Goal: Transaction & Acquisition: Purchase product/service

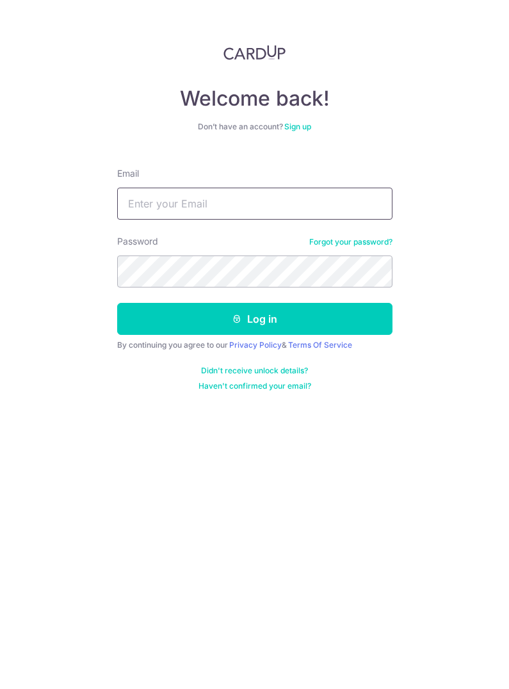
click at [224, 194] on input "Email" at bounding box center [255, 204] width 276 height 32
type input "[EMAIL_ADDRESS][DOMAIN_NAME]"
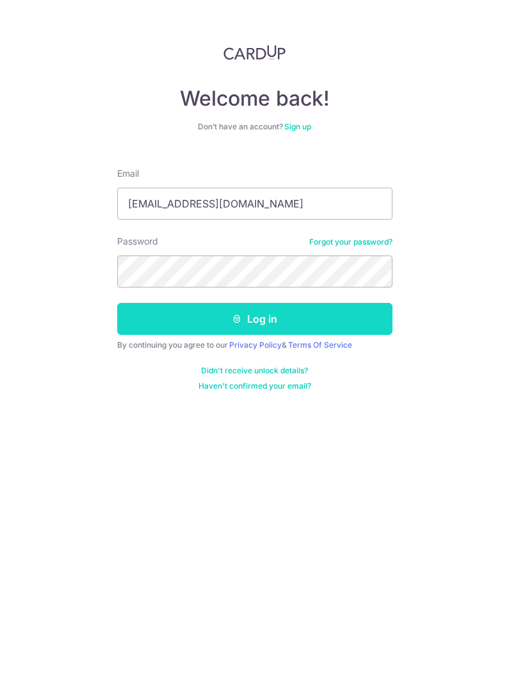
click at [241, 318] on icon "submit" at bounding box center [237, 319] width 10 height 10
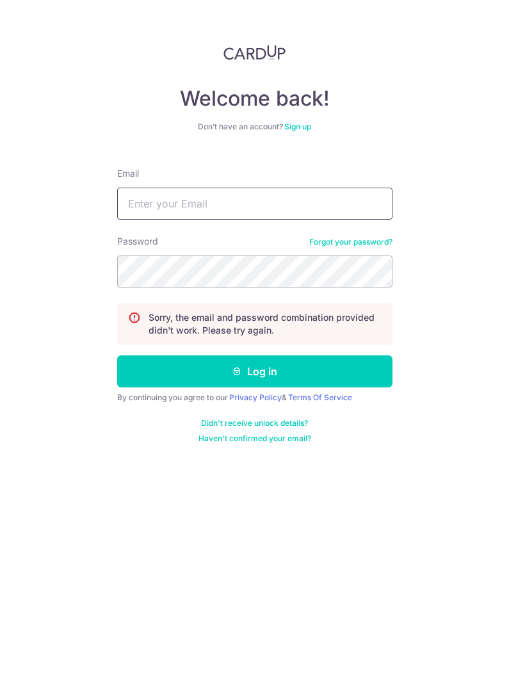
click at [160, 213] on input "Email" at bounding box center [255, 204] width 276 height 32
type input "mosh4303@gmail.com"
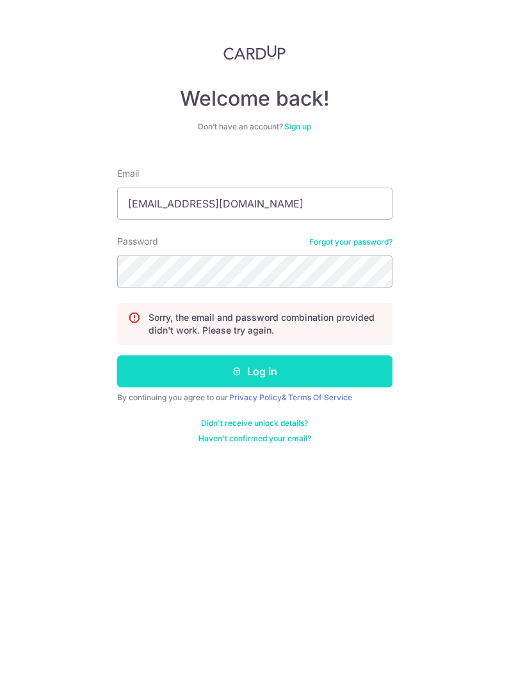
click at [279, 376] on button "Log in" at bounding box center [255, 372] width 276 height 32
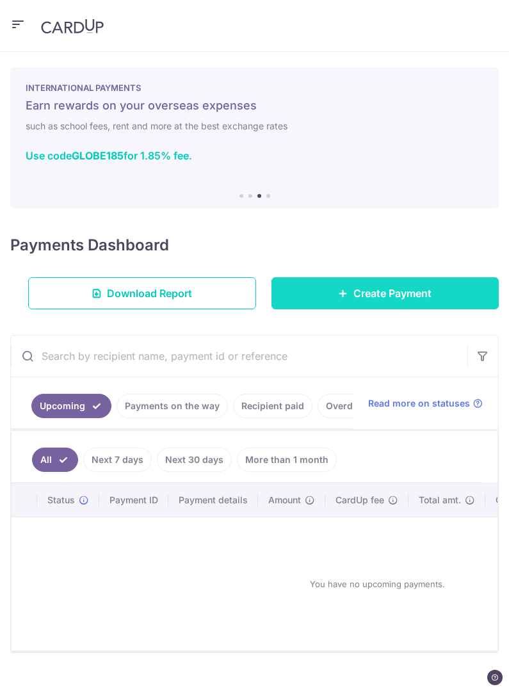
click at [409, 286] on span "Create Payment" at bounding box center [393, 293] width 78 height 15
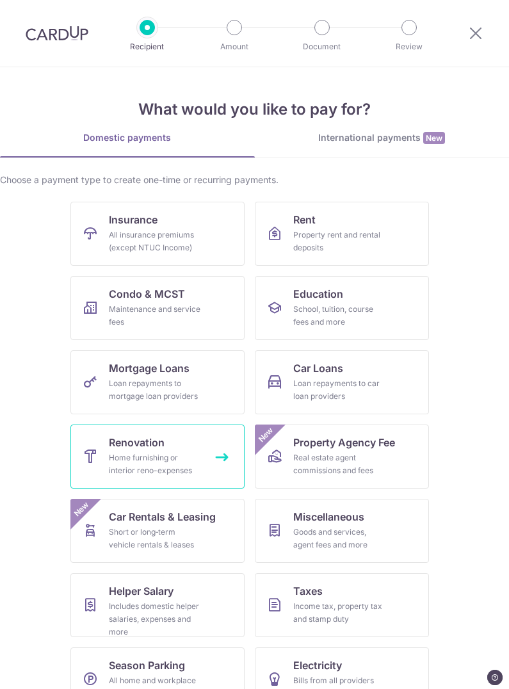
click at [115, 465] on div "Home furnishing or interior reno-expenses" at bounding box center [155, 465] width 92 height 26
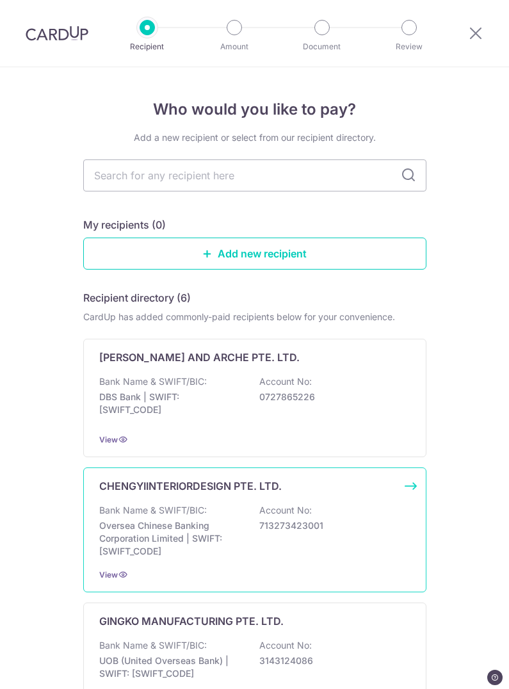
click at [135, 534] on p "Oversea Chinese Banking Corporation Limited | SWIFT: OCBCSGSGXXX" at bounding box center [171, 539] width 144 height 38
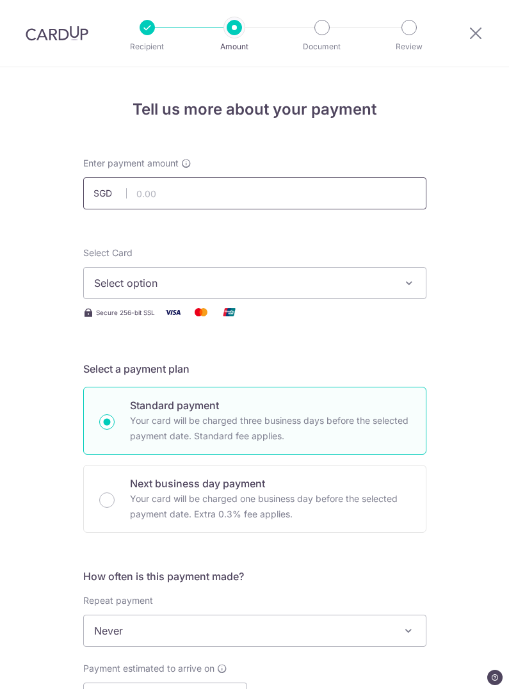
click at [149, 189] on input "text" at bounding box center [254, 193] width 343 height 32
click at [293, 299] on button "Select option" at bounding box center [254, 283] width 343 height 32
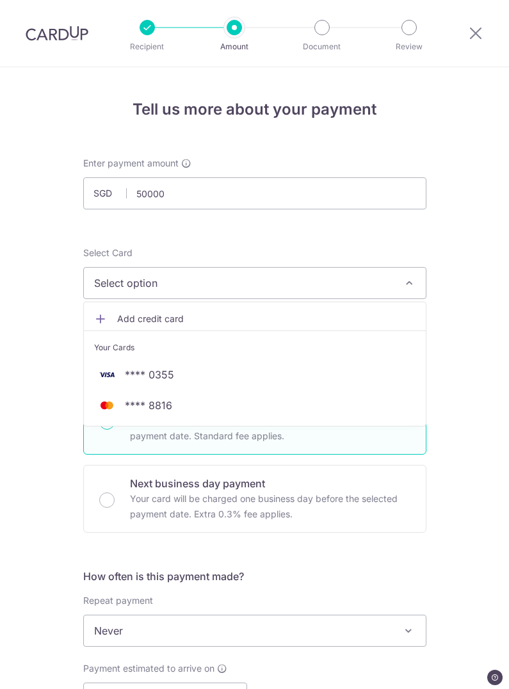
type input "50,000.00"
click at [161, 320] on span "Add credit card" at bounding box center [266, 319] width 299 height 13
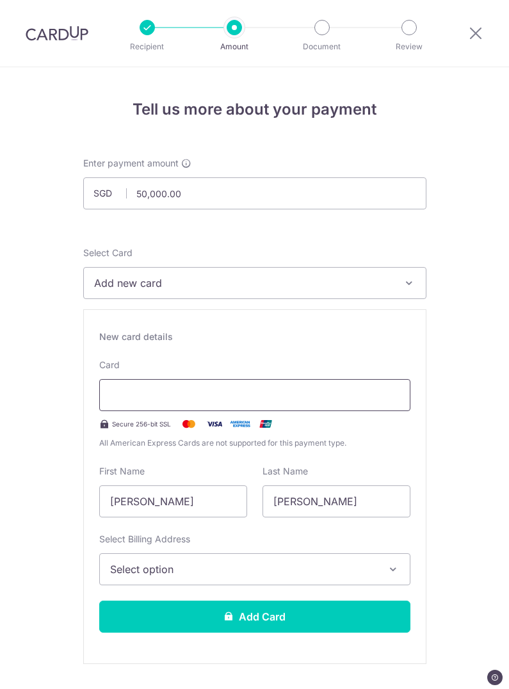
click at [222, 385] on div at bounding box center [254, 395] width 311 height 32
click at [201, 495] on input "[PERSON_NAME]" at bounding box center [173, 502] width 148 height 32
click at [334, 499] on input "[PERSON_NAME]" at bounding box center [337, 502] width 148 height 32
type input "J"
type input "Ong"
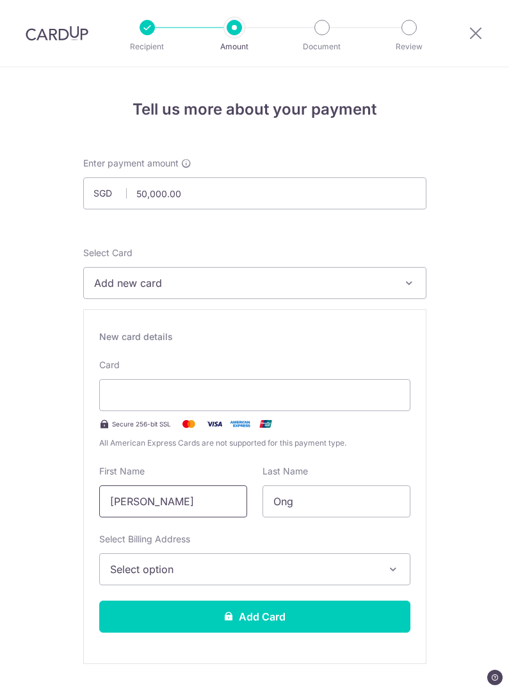
click at [176, 494] on input "[PERSON_NAME]" at bounding box center [173, 502] width 148 height 32
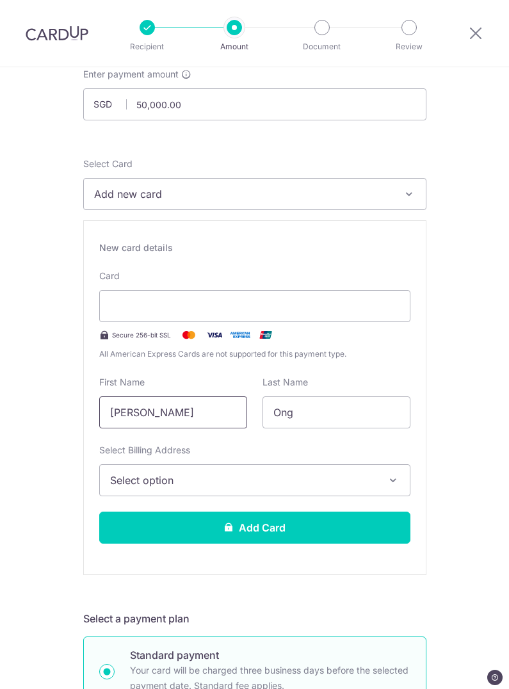
scroll to position [95, 0]
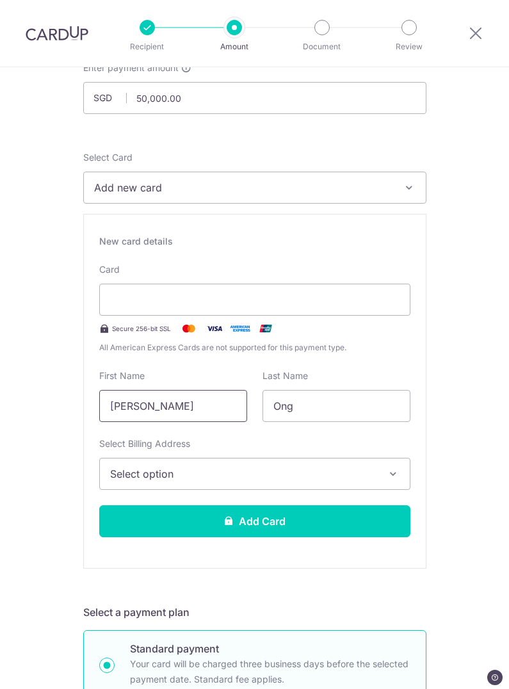
type input "[PERSON_NAME]"
click at [387, 468] on icon "button" at bounding box center [393, 474] width 13 height 13
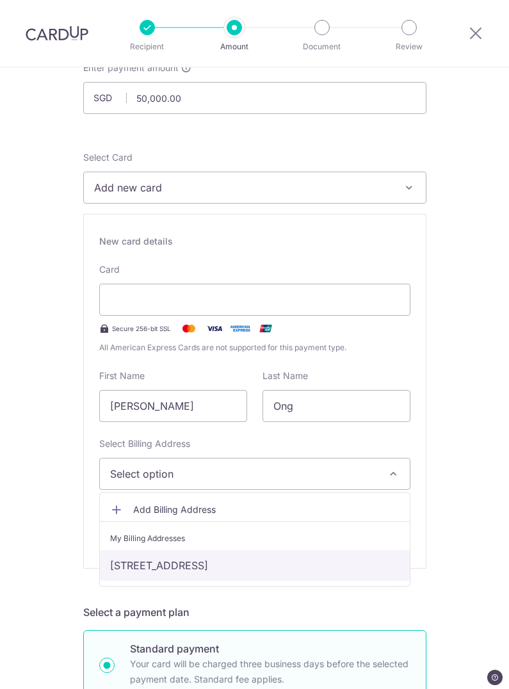
click at [352, 561] on link "[STREET_ADDRESS]" at bounding box center [255, 565] width 310 height 31
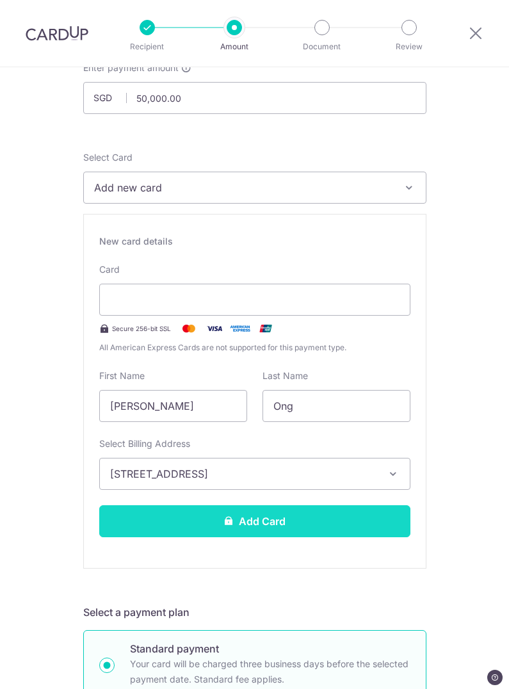
click at [299, 520] on button "Add Card" at bounding box center [254, 522] width 311 height 32
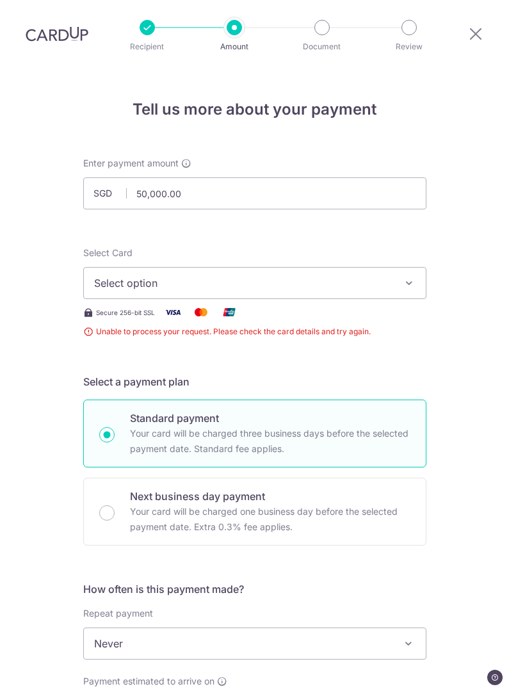
click at [275, 276] on span "Select option" at bounding box center [243, 283] width 299 height 15
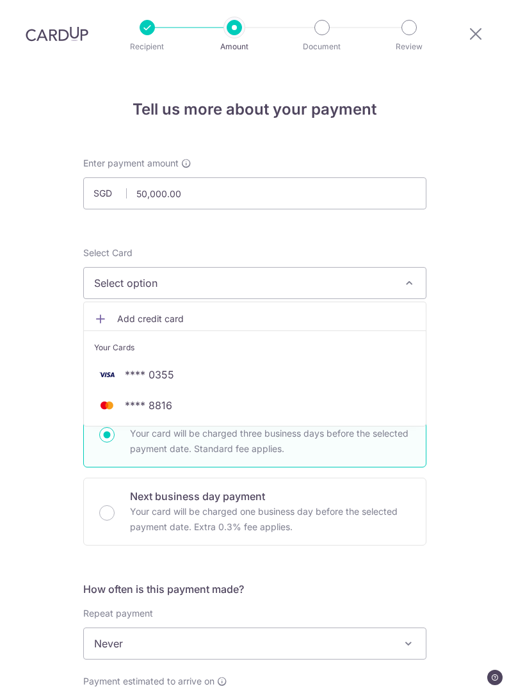
click at [151, 313] on span "Add credit card" at bounding box center [266, 319] width 299 height 13
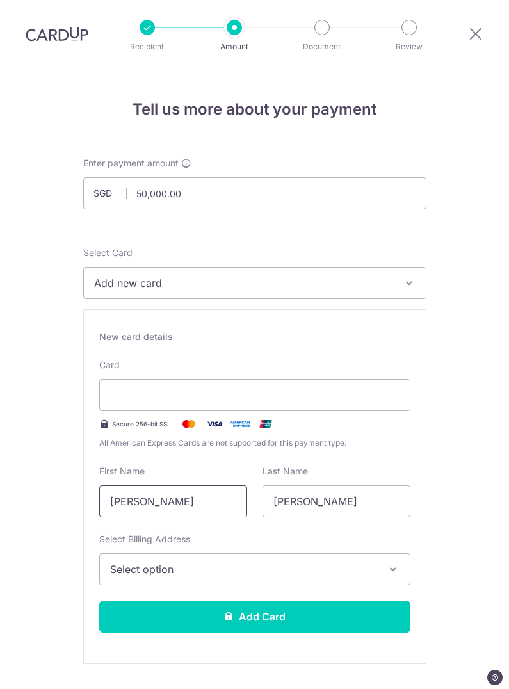
click at [218, 486] on input "[PERSON_NAME]" at bounding box center [173, 502] width 148 height 32
click at [117, 486] on input "[PERSON_NAME]" at bounding box center [173, 502] width 148 height 32
type input "Joshua Wei Ming"
type input "J"
type input "Ong"
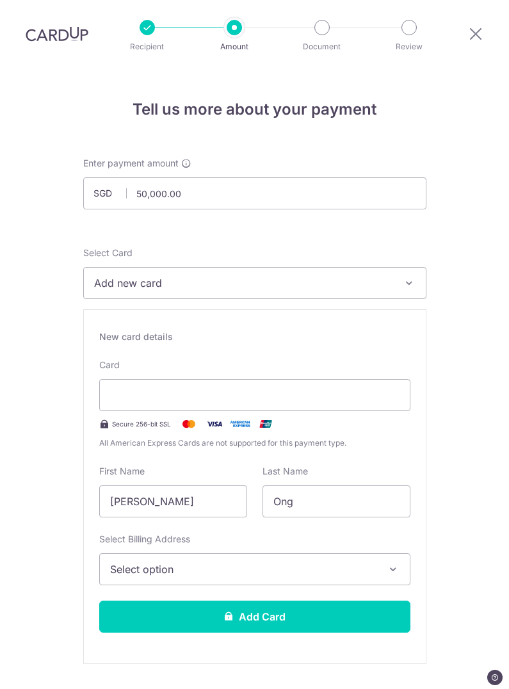
click at [291, 562] on span "Select option" at bounding box center [243, 569] width 267 height 15
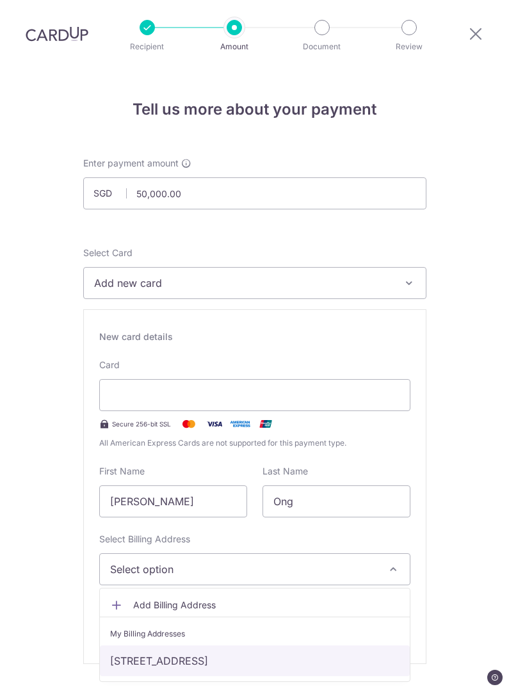
click at [316, 646] on link "[STREET_ADDRESS]" at bounding box center [255, 661] width 310 height 31
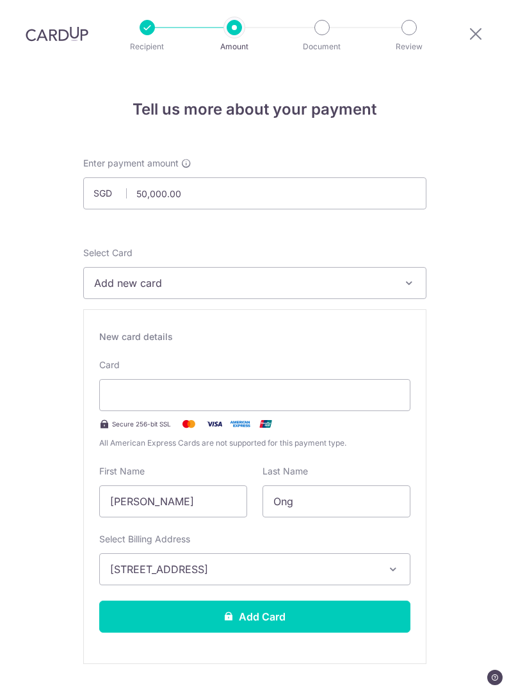
click at [408, 267] on button "Add new card" at bounding box center [254, 283] width 343 height 32
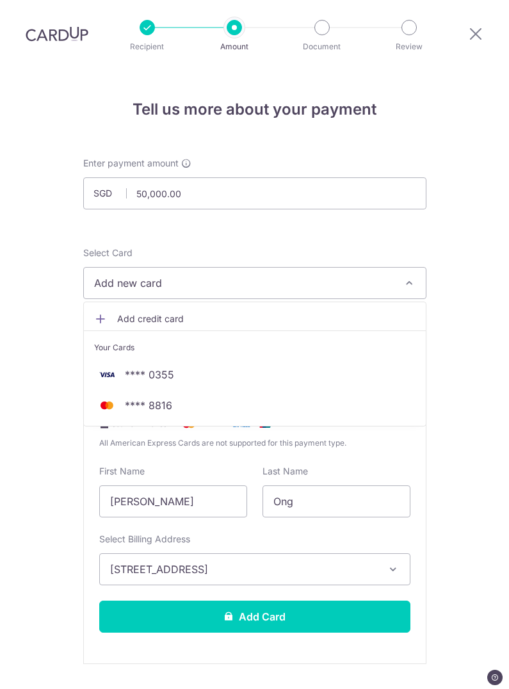
click at [485, 358] on div at bounding box center [254, 344] width 509 height 689
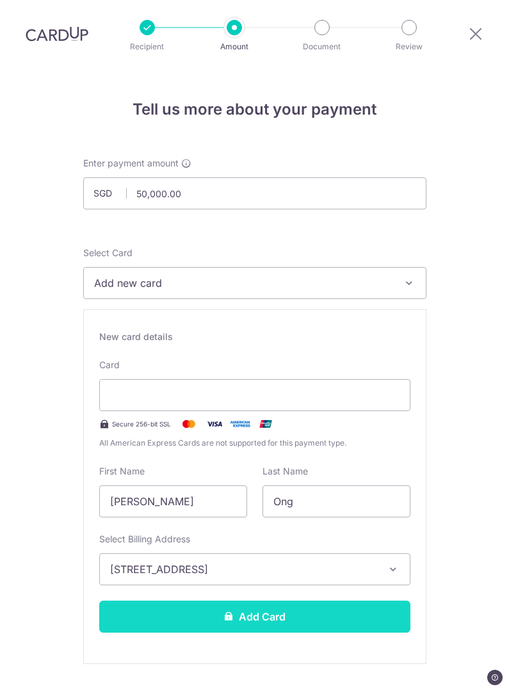
click at [249, 601] on button "Add Card" at bounding box center [254, 617] width 311 height 32
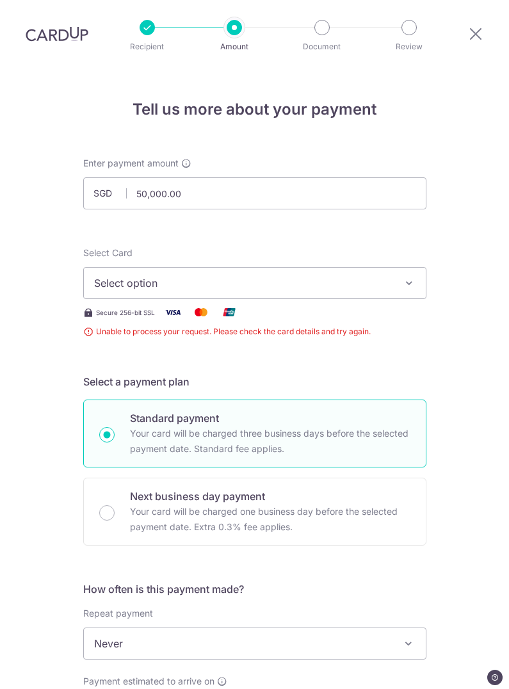
click at [147, 276] on span "Select option" at bounding box center [243, 283] width 299 height 15
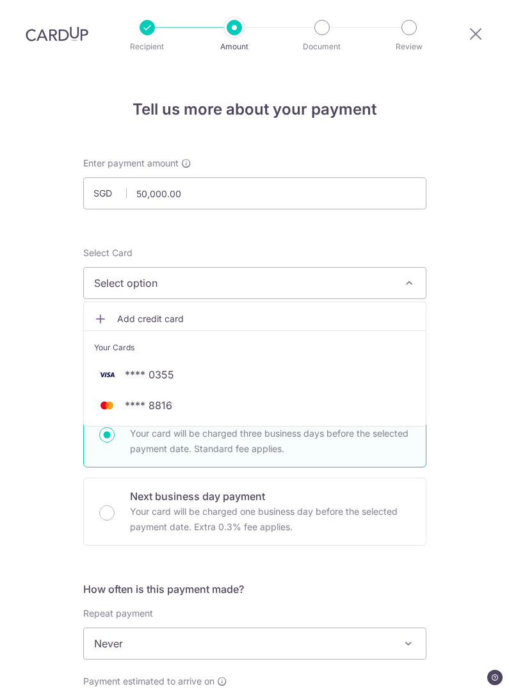
click at [138, 313] on span "Add credit card" at bounding box center [266, 319] width 299 height 13
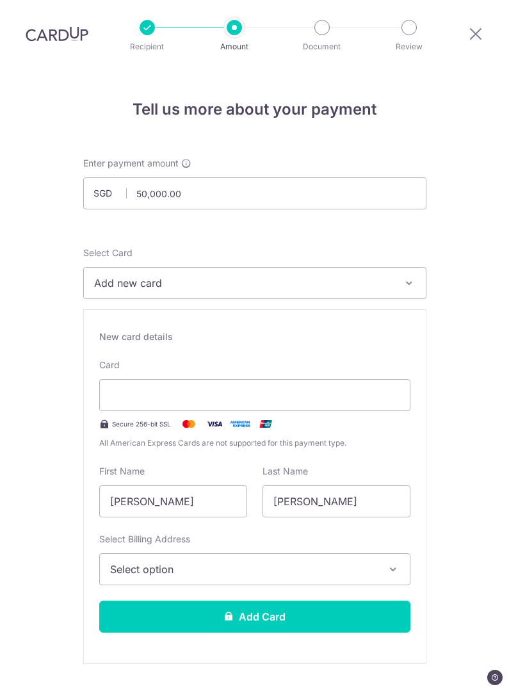
click at [205, 554] on button "Select option" at bounding box center [254, 570] width 311 height 32
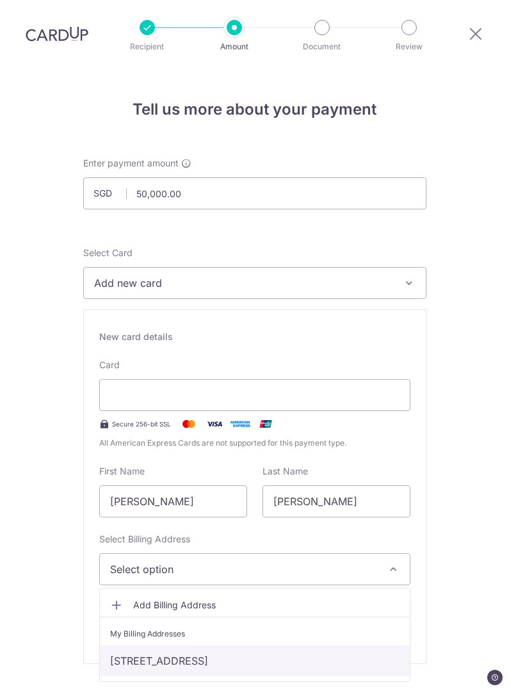
click at [149, 646] on link "[STREET_ADDRESS]" at bounding box center [255, 661] width 310 height 31
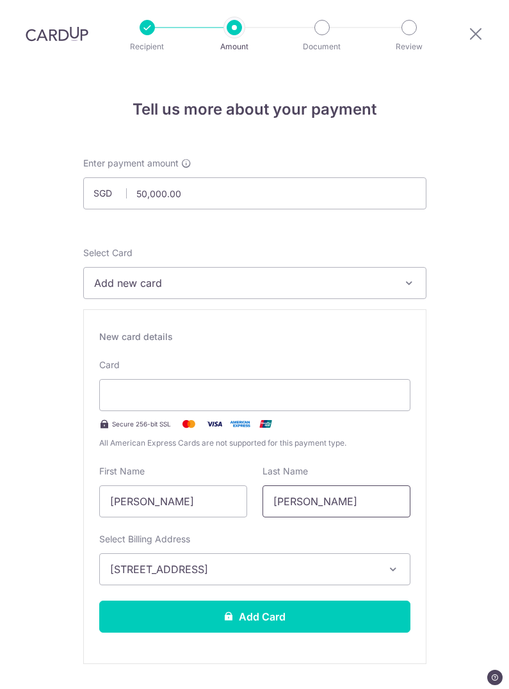
click at [309, 486] on input "[PERSON_NAME]" at bounding box center [337, 502] width 148 height 32
type input "J"
type input "Ong"
drag, startPoint x: 189, startPoint y: 450, endPoint x: 27, endPoint y: 454, distance: 162.2
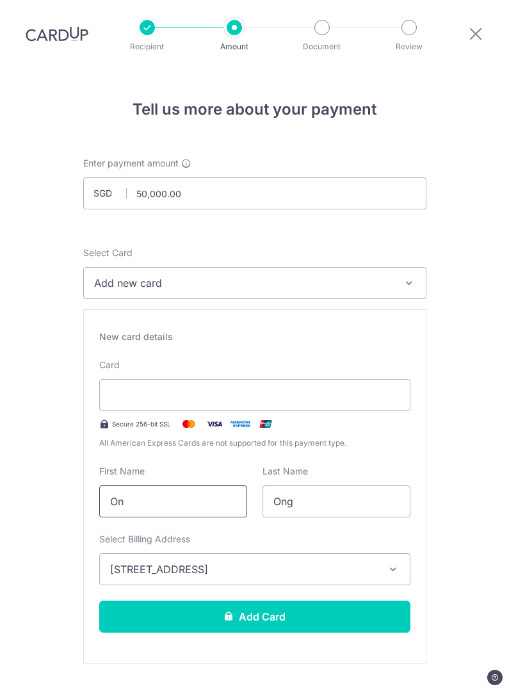
type input "O"
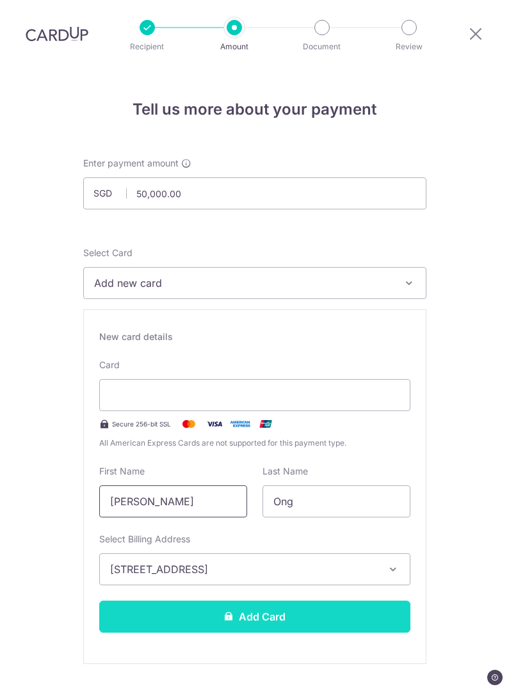
type input "[PERSON_NAME]"
click at [131, 601] on button "Add Card" at bounding box center [254, 617] width 311 height 32
